Goal: Complete application form

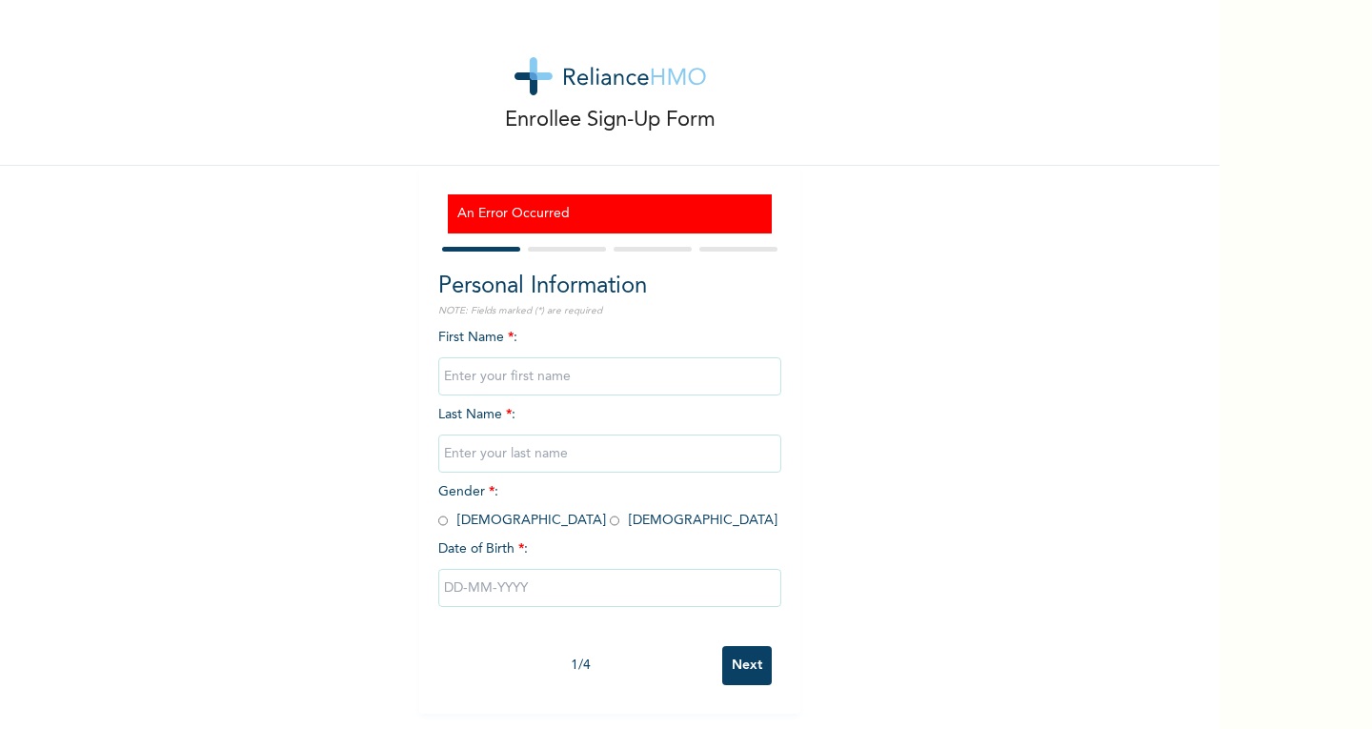
click at [717, 363] on input "text" at bounding box center [609, 376] width 343 height 38
type input "o"
type input "Oluwatumininu"
click at [669, 441] on input "text" at bounding box center [609, 453] width 343 height 38
type input "[PERSON_NAME]"
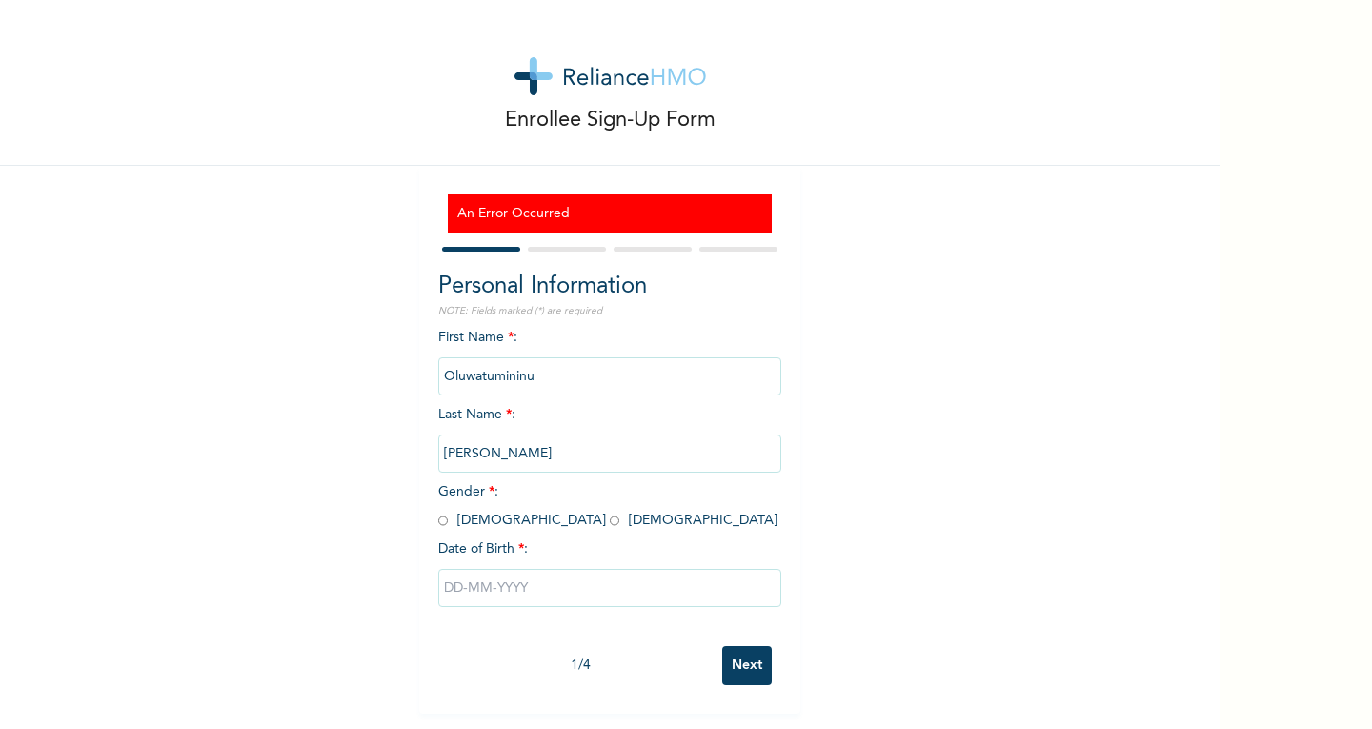
click at [610, 515] on input "radio" at bounding box center [615, 521] width 10 height 18
radio input "true"
click at [472, 575] on div at bounding box center [609, 587] width 343 height 57
drag, startPoint x: 472, startPoint y: 575, endPoint x: 472, endPoint y: 586, distance: 11.4
click at [472, 586] on input "text" at bounding box center [609, 588] width 343 height 38
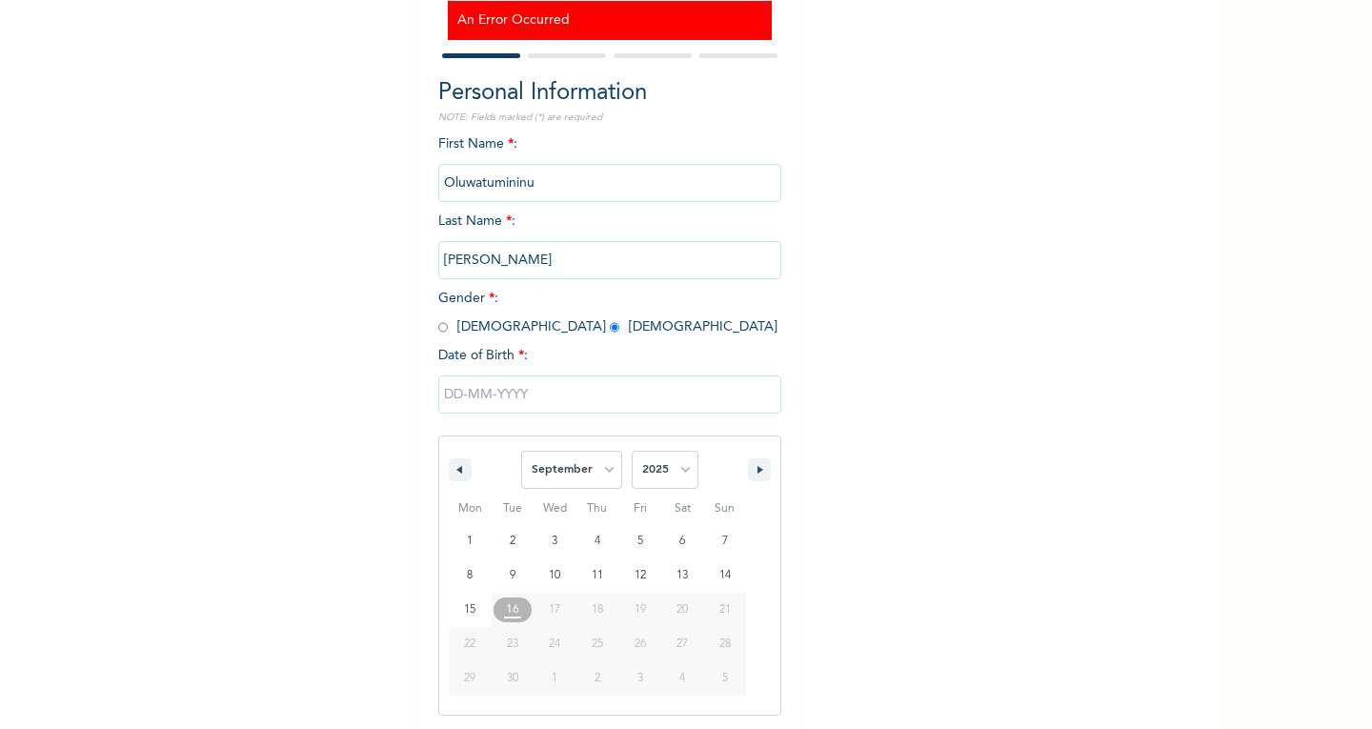
scroll to position [195, 0]
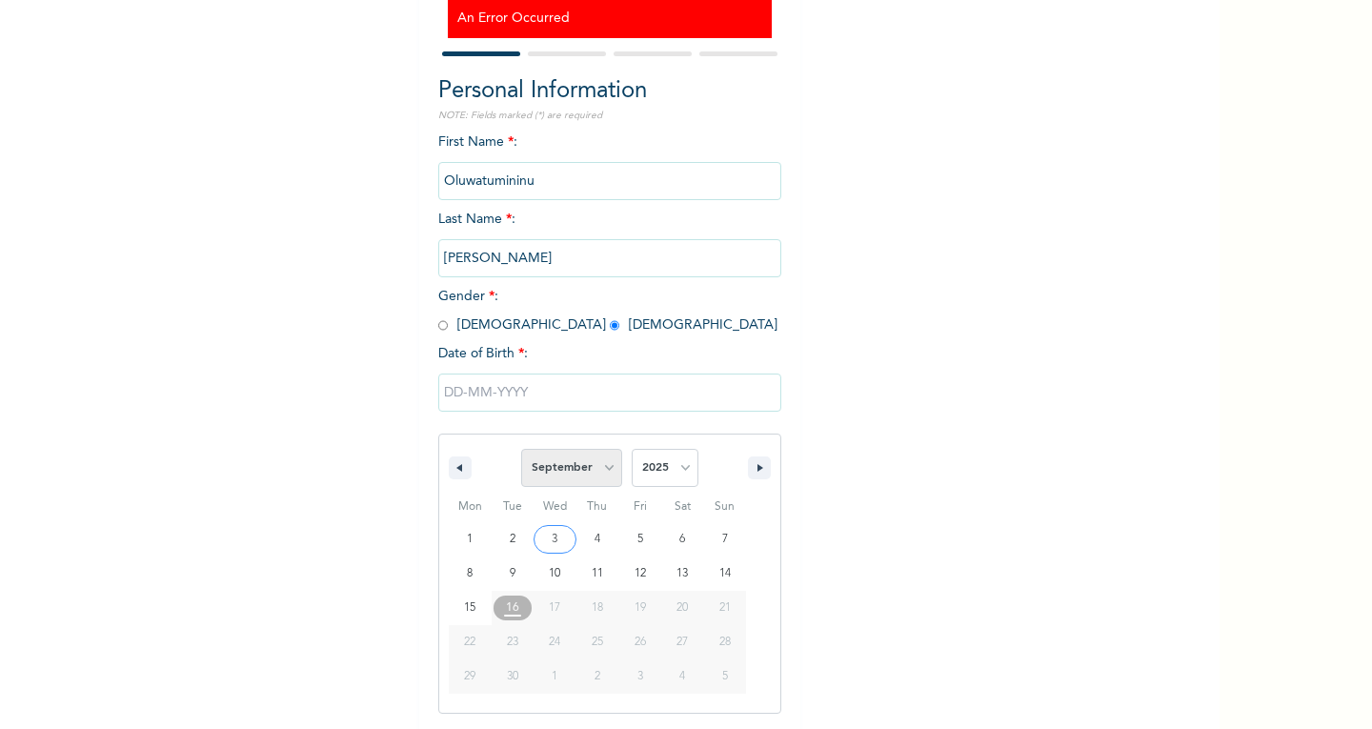
click at [598, 479] on select "January February March April May June July August September October November De…" at bounding box center [571, 468] width 101 height 38
select select "3"
click at [521, 450] on select "January February March April May June July August September October November De…" at bounding box center [571, 468] width 101 height 38
click at [643, 452] on select "2025 2024 2023 2022 2021 2020 2019 2018 2017 2016 2015 2014 2013 2012 2011 2010…" at bounding box center [665, 468] width 67 height 38
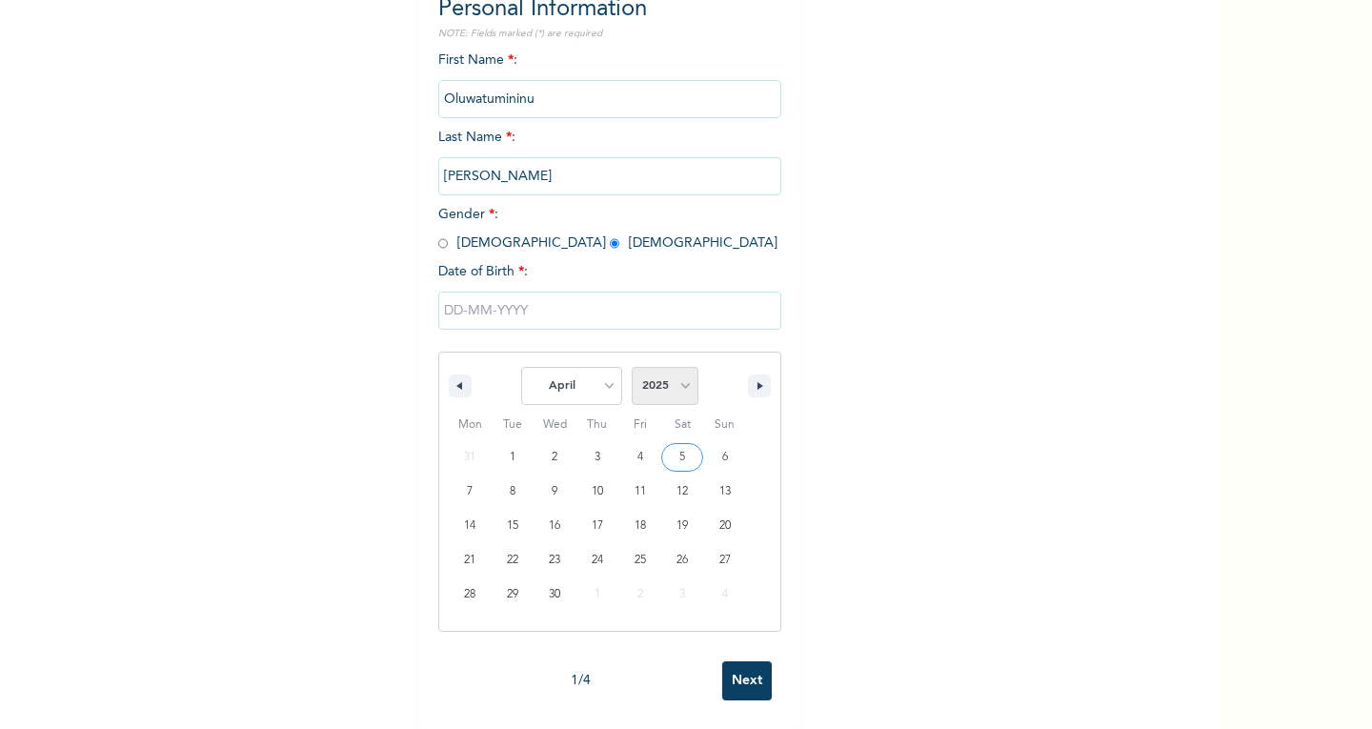
click at [677, 382] on select "2025 2024 2023 2022 2021 2020 2019 2018 2017 2016 2015 2014 2013 2012 2011 2010…" at bounding box center [665, 386] width 67 height 38
select select "2000"
click at [632, 367] on select "2025 2024 2023 2022 2021 2020 2019 2018 2017 2016 2015 2014 2013 2012 2011 2010…" at bounding box center [665, 386] width 67 height 38
type input "[DATE]"
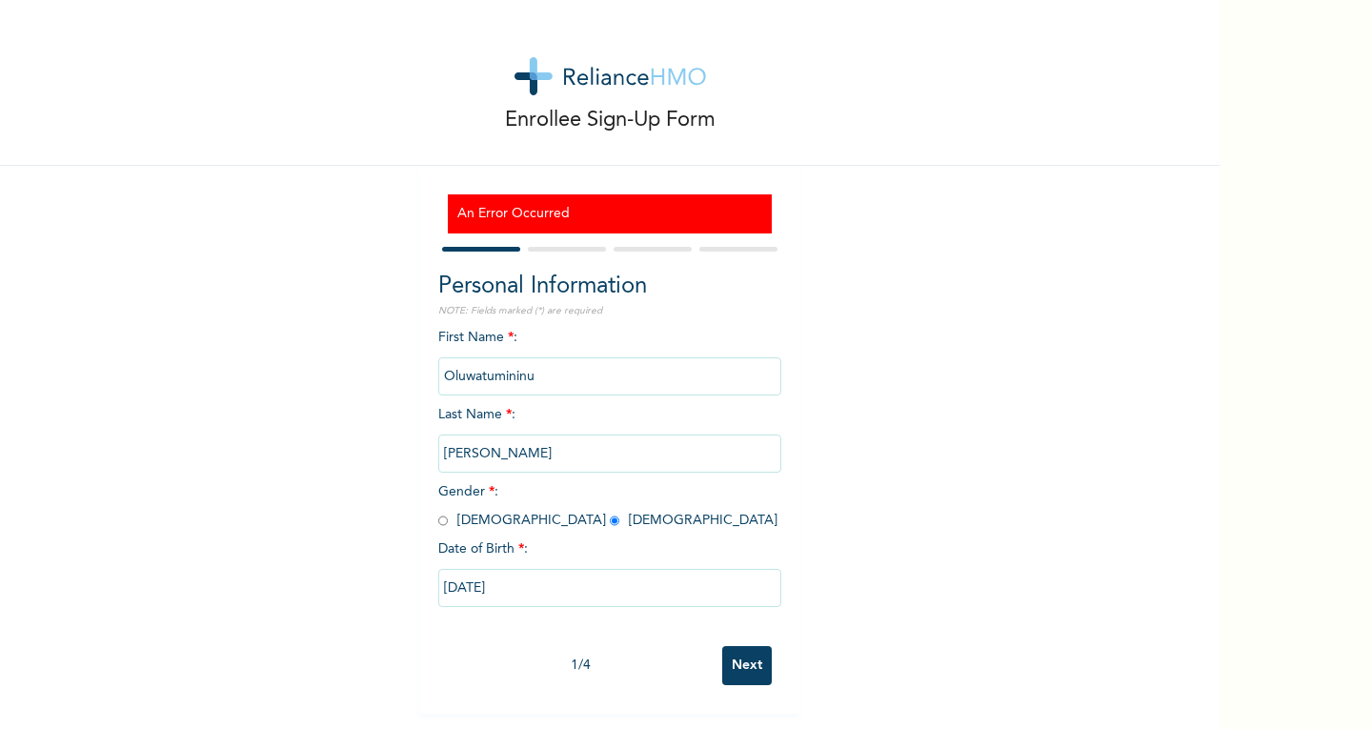
click at [746, 664] on input "Next" at bounding box center [747, 665] width 50 height 39
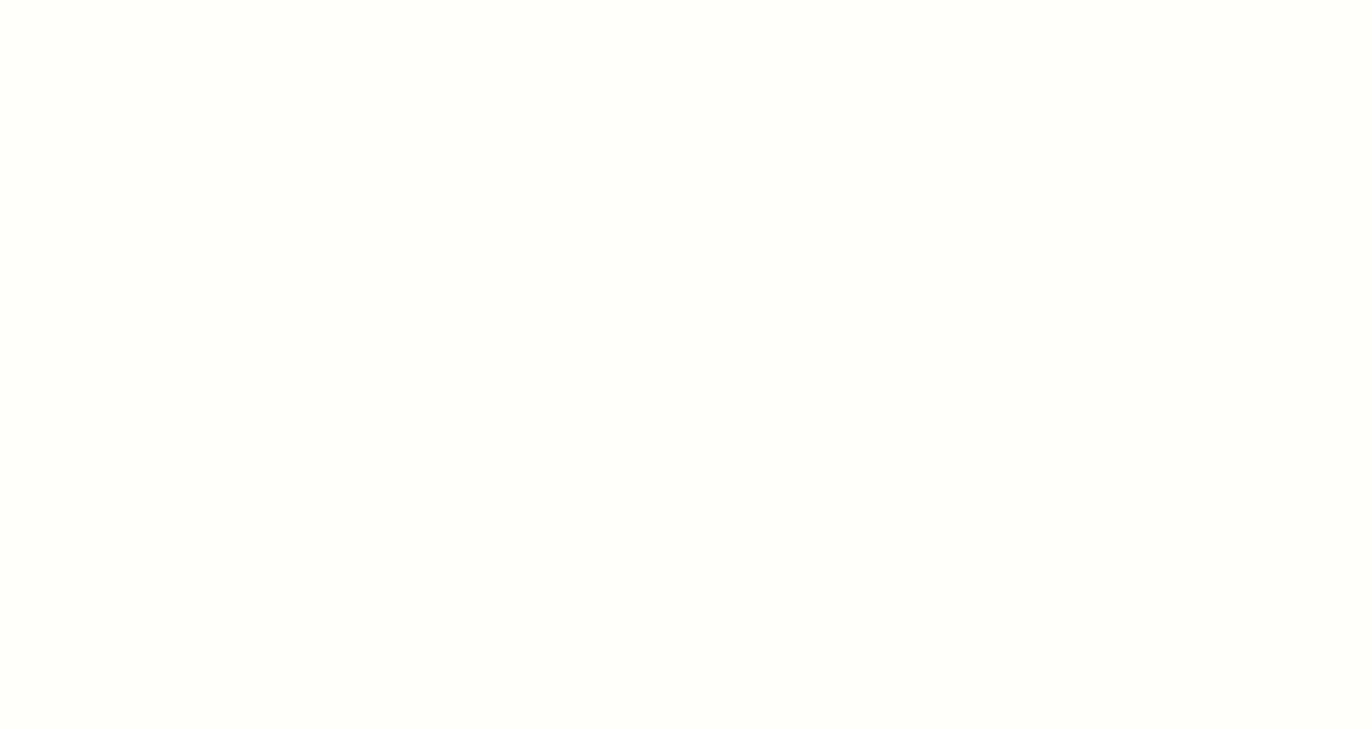
click at [978, 491] on div at bounding box center [686, 364] width 1372 height 729
click at [100, 665] on div at bounding box center [686, 364] width 1372 height 729
click at [716, 616] on div at bounding box center [686, 364] width 1372 height 729
